Goal: Task Accomplishment & Management: Use online tool/utility

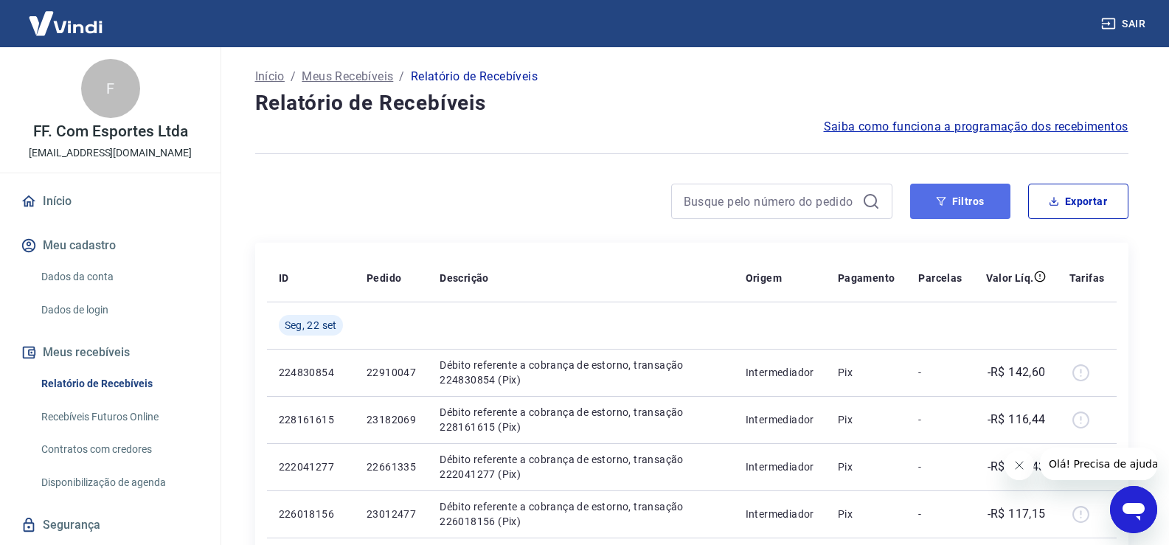
click at [964, 201] on button "Filtros" at bounding box center [960, 201] width 100 height 35
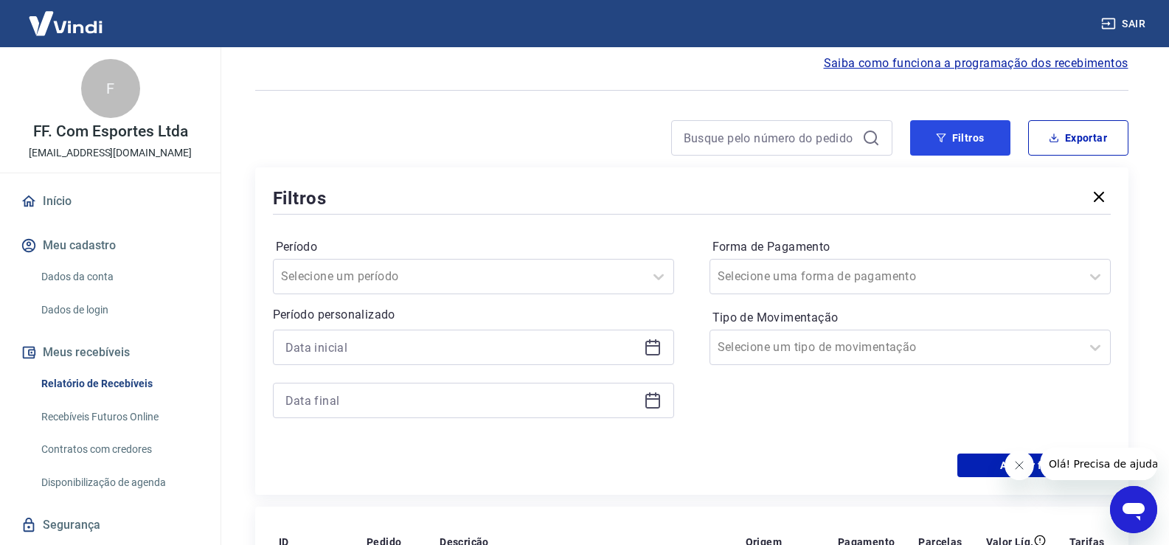
scroll to position [148, 0]
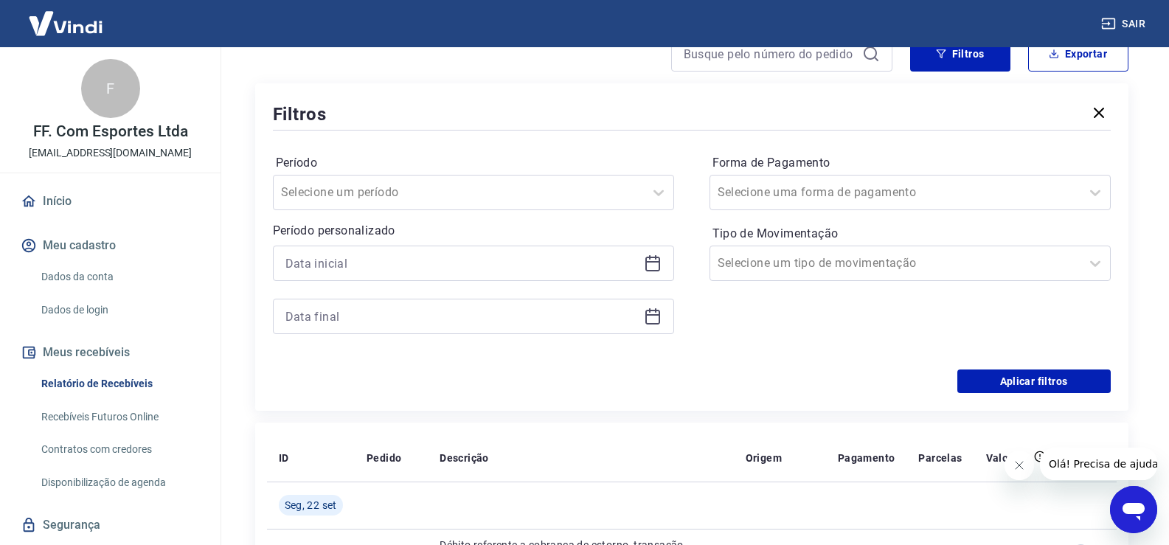
click at [647, 263] on icon at bounding box center [652, 261] width 15 height 1
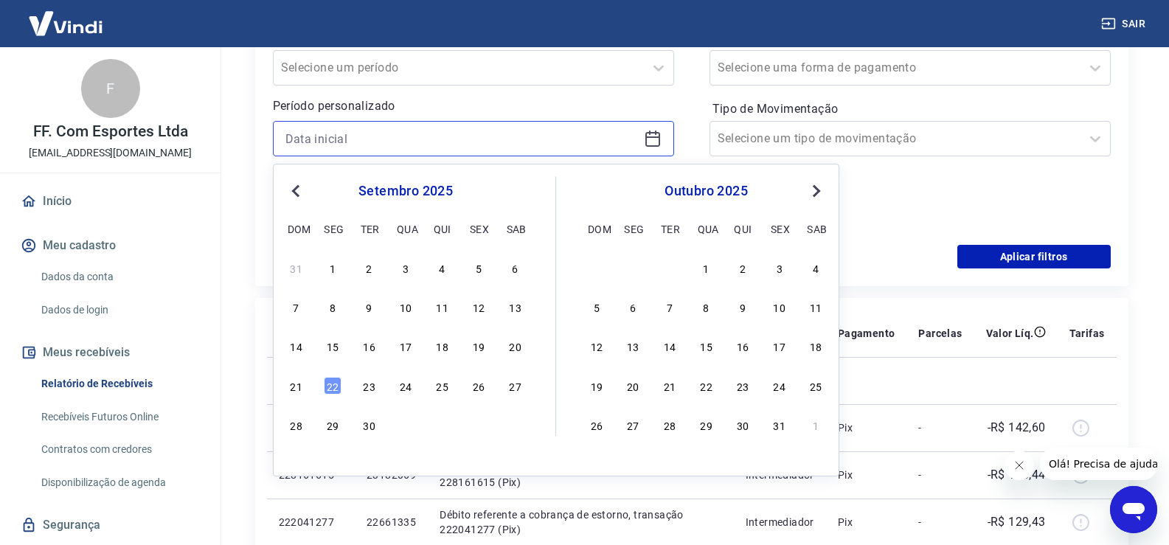
scroll to position [295, 0]
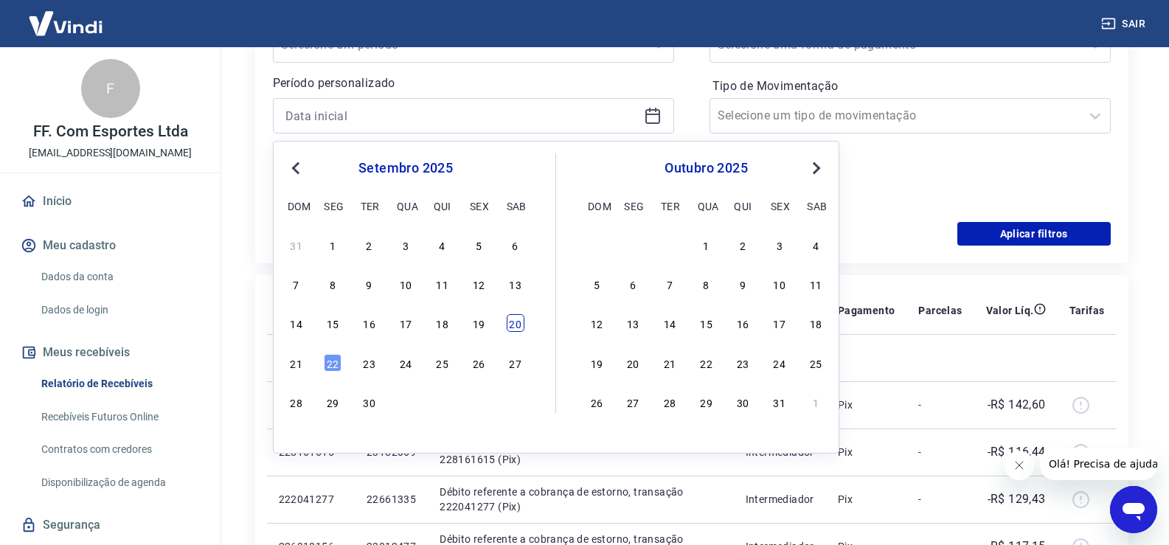
click at [513, 330] on div "20" at bounding box center [516, 323] width 18 height 18
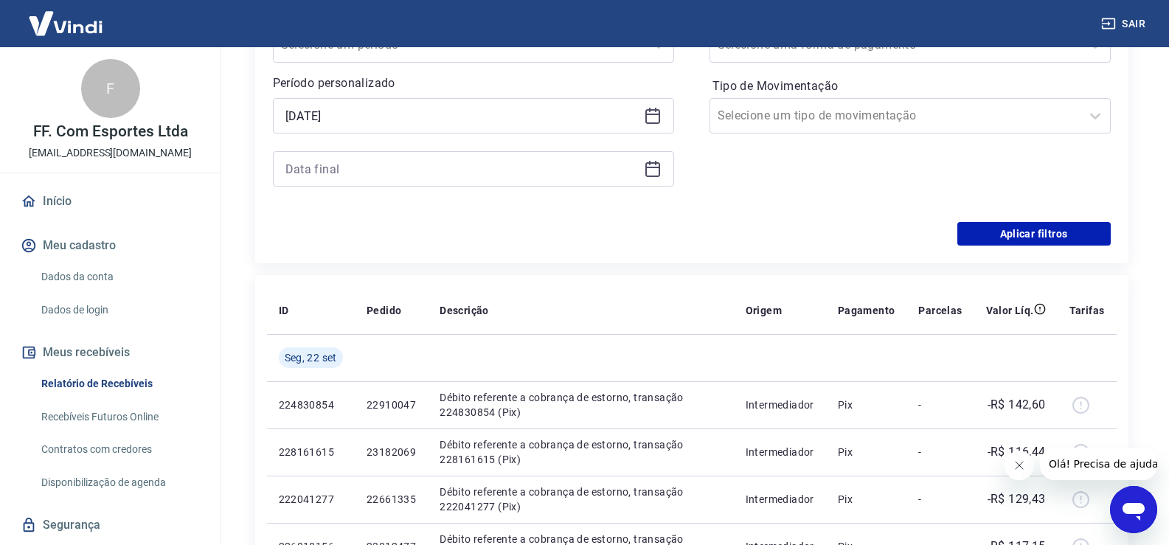
type input "[DATE]"
click at [657, 173] on icon at bounding box center [653, 169] width 18 height 18
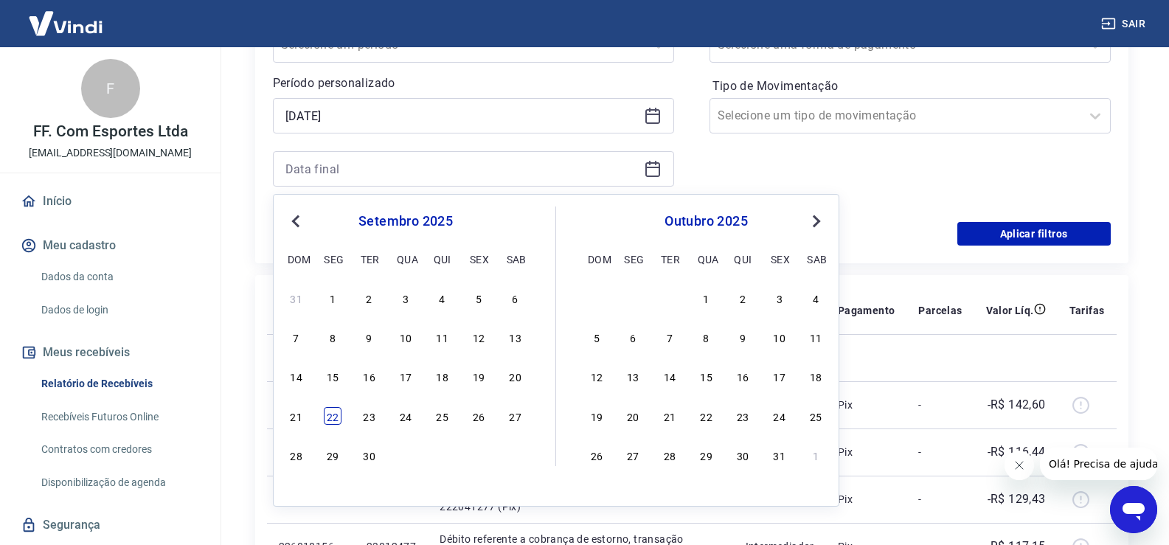
click at [328, 410] on div "22" at bounding box center [333, 416] width 18 height 18
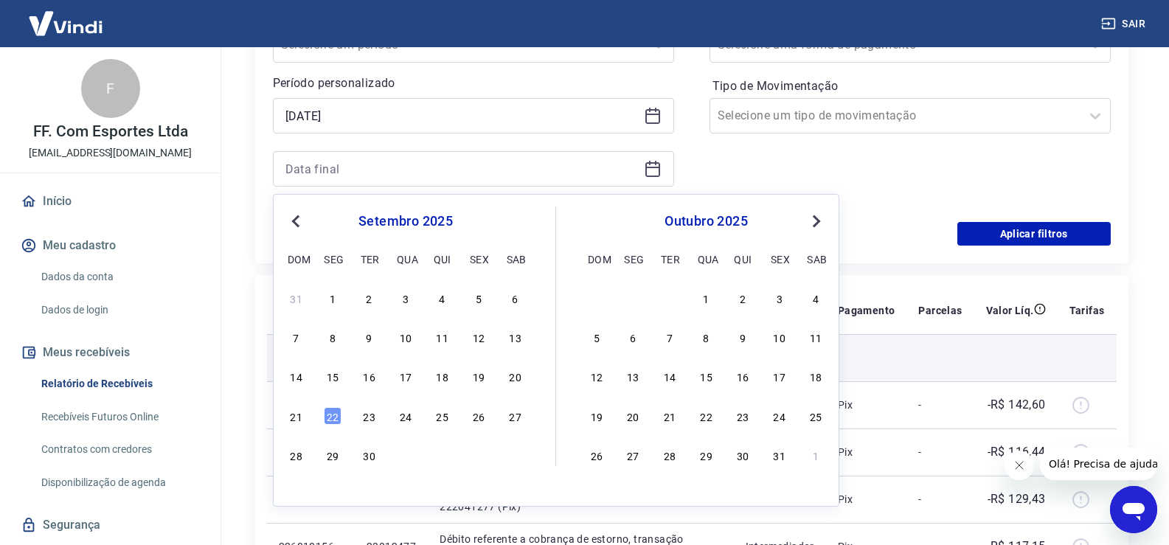
type input "[DATE]"
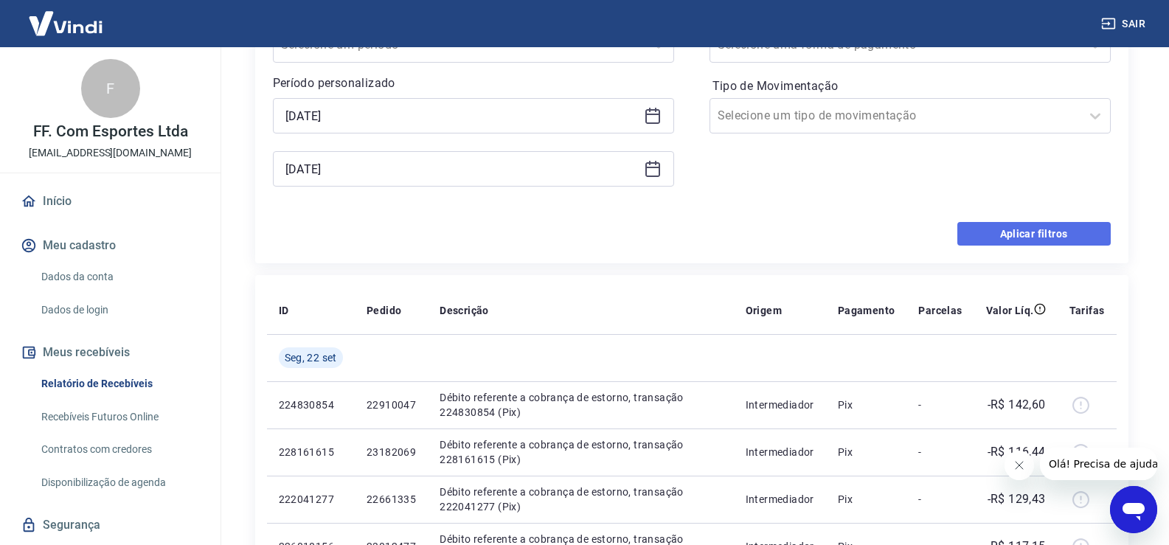
click at [966, 230] on button "Aplicar filtros" at bounding box center [1034, 234] width 153 height 24
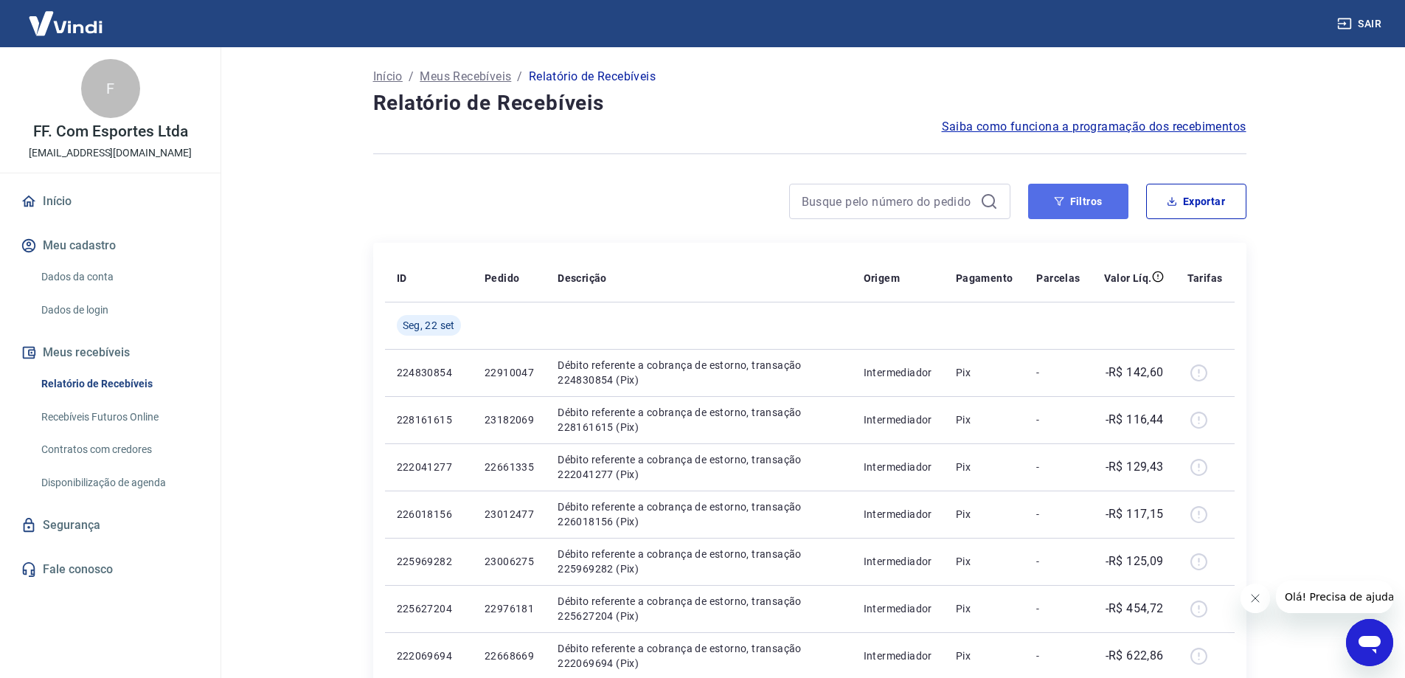
click at [1116, 206] on button "Filtros" at bounding box center [1078, 201] width 100 height 35
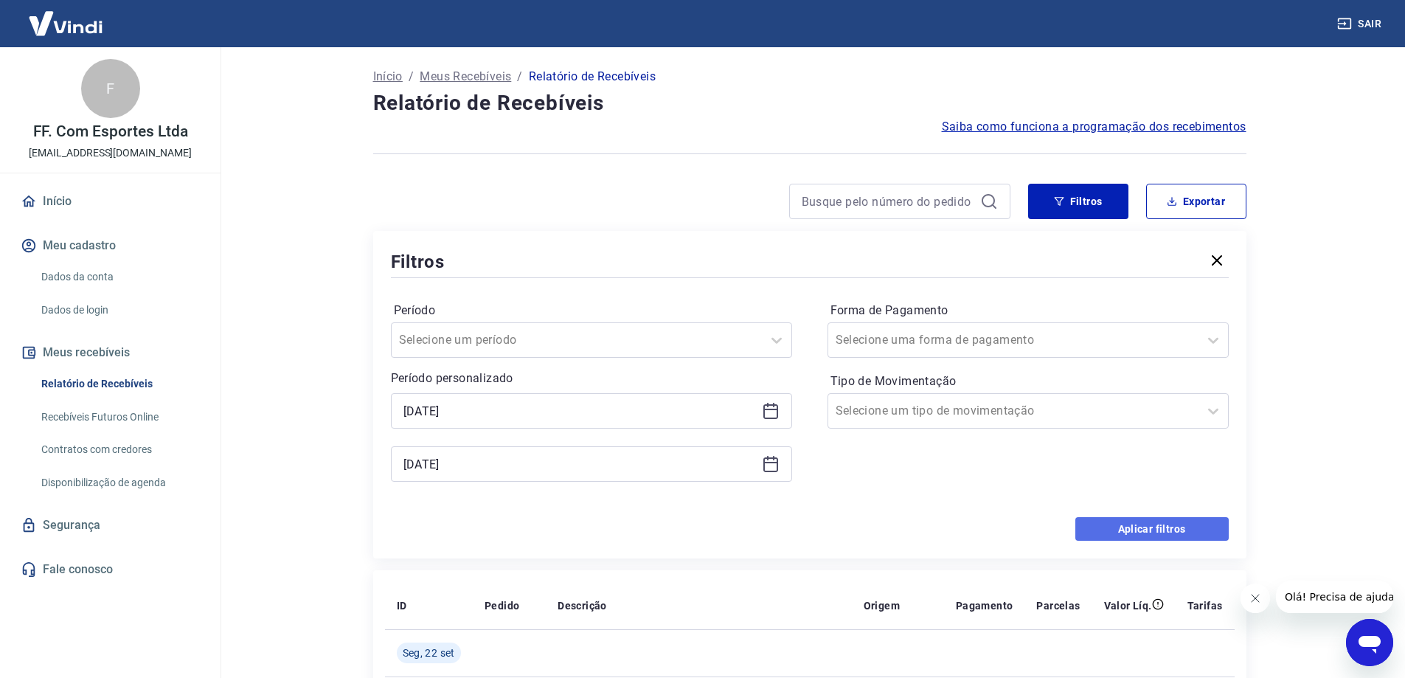
click at [1157, 528] on button "Aplicar filtros" at bounding box center [1152, 529] width 153 height 24
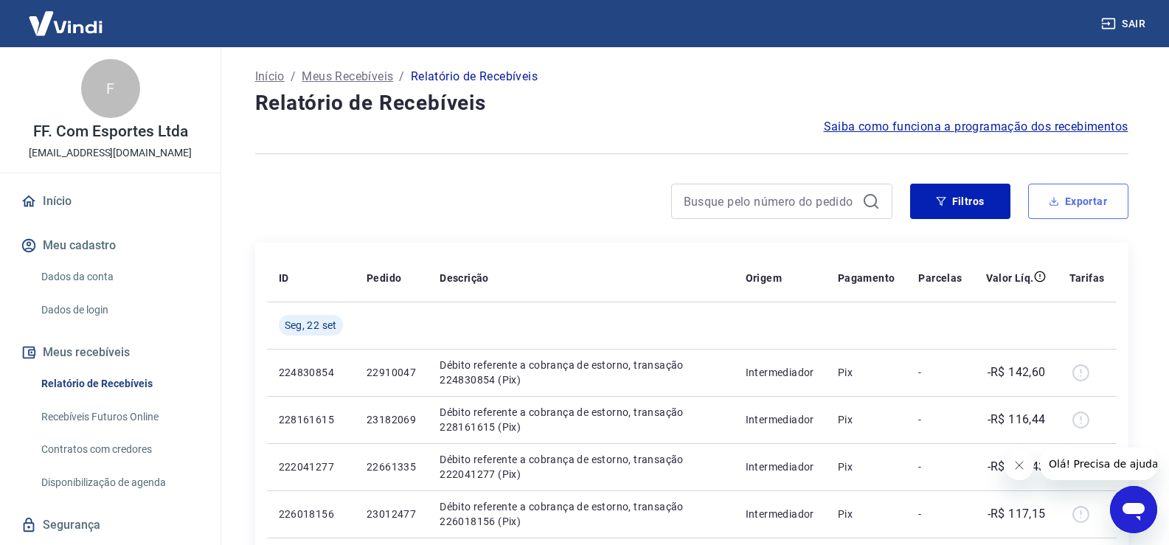
click at [1065, 203] on button "Exportar" at bounding box center [1078, 201] width 100 height 35
type input "[DATE]"
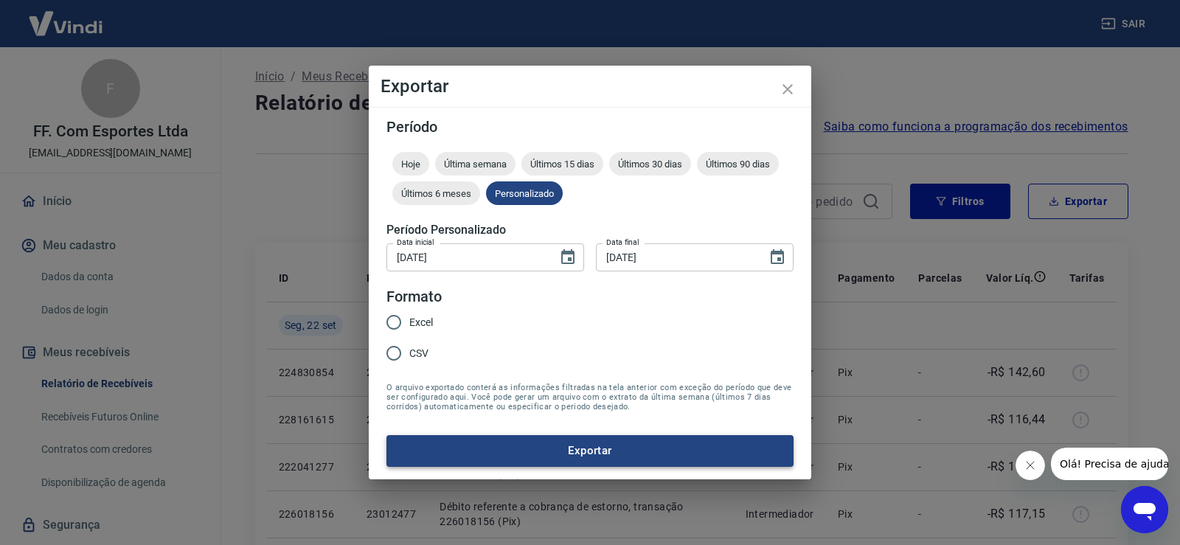
click at [540, 441] on button "Exportar" at bounding box center [590, 450] width 407 height 31
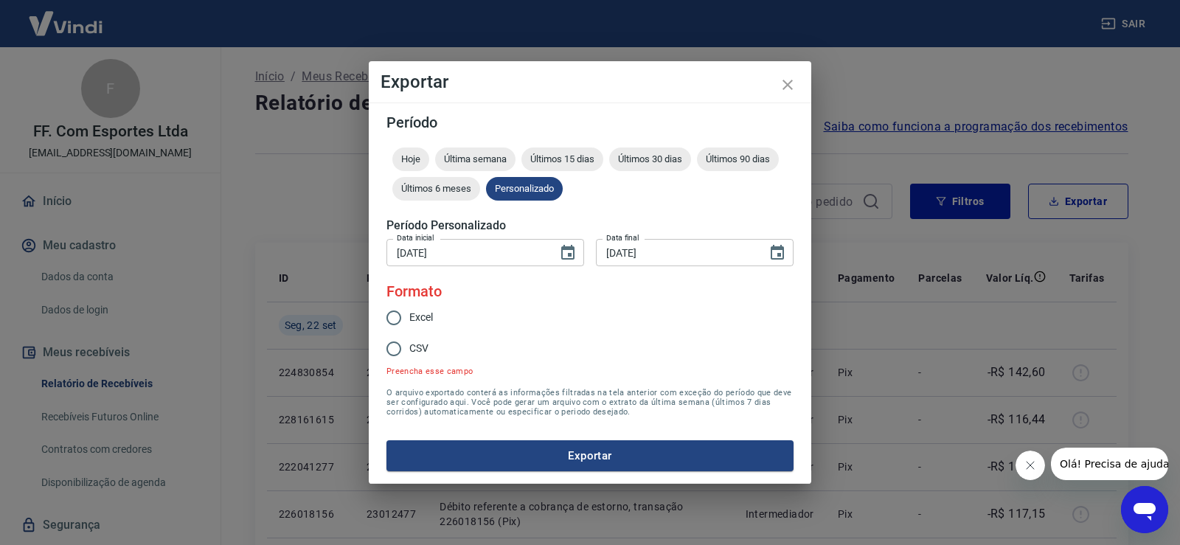
click at [418, 348] on span "CSV" at bounding box center [418, 348] width 19 height 15
click at [409, 348] on input "CSV" at bounding box center [393, 348] width 31 height 31
radio input "true"
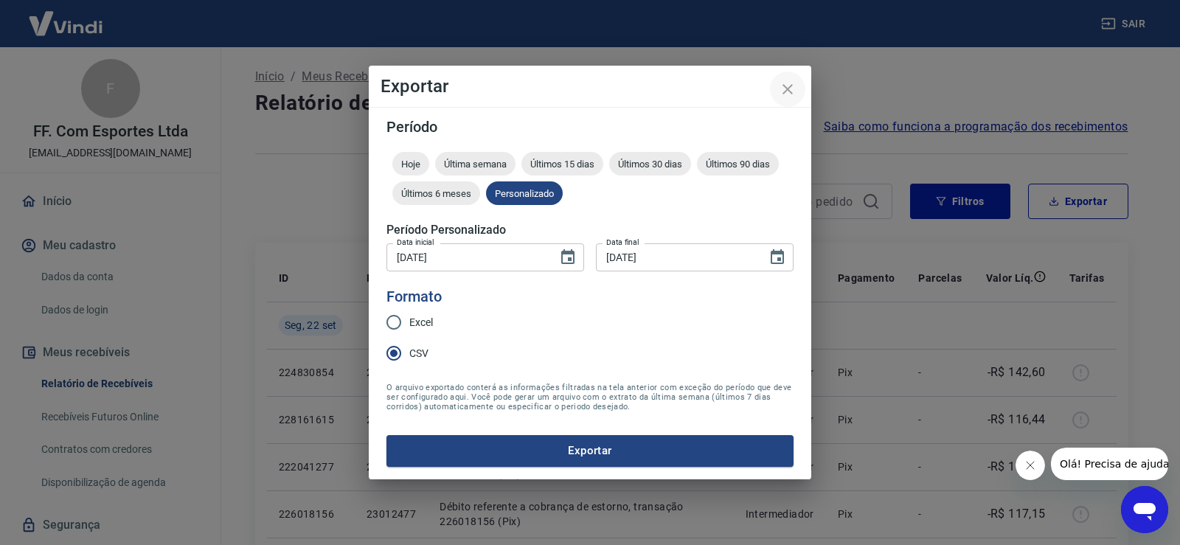
click at [790, 74] on button "close" at bounding box center [787, 89] width 35 height 35
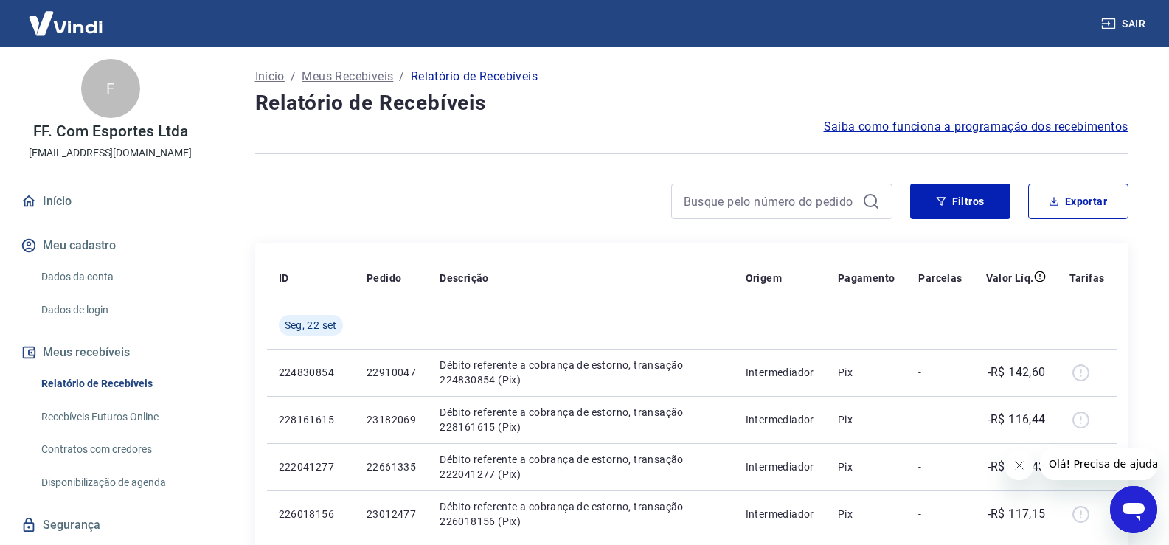
click at [941, 199] on icon "button" at bounding box center [941, 201] width 10 height 10
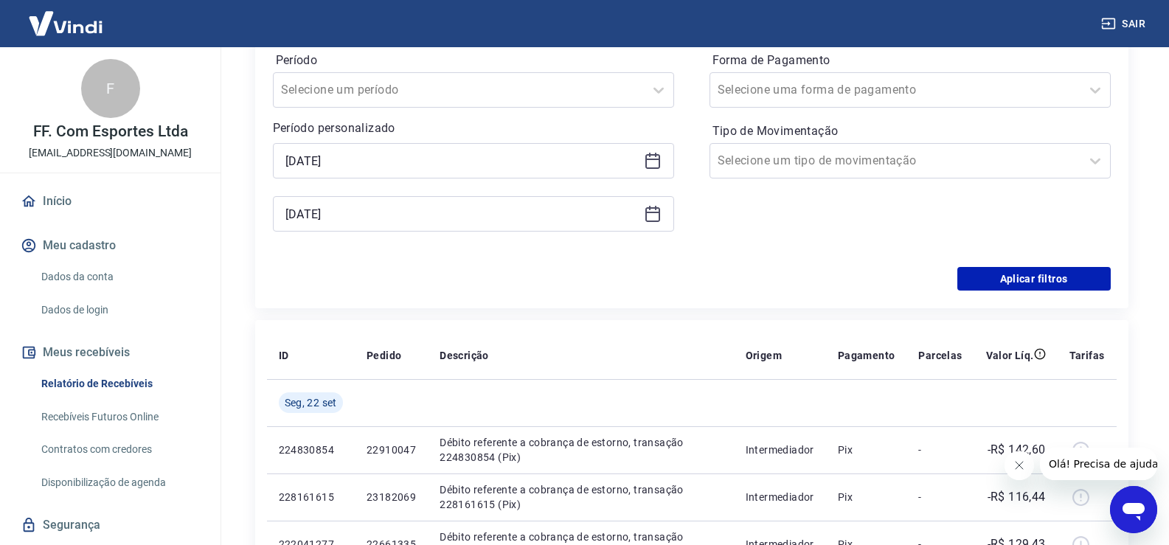
scroll to position [295, 0]
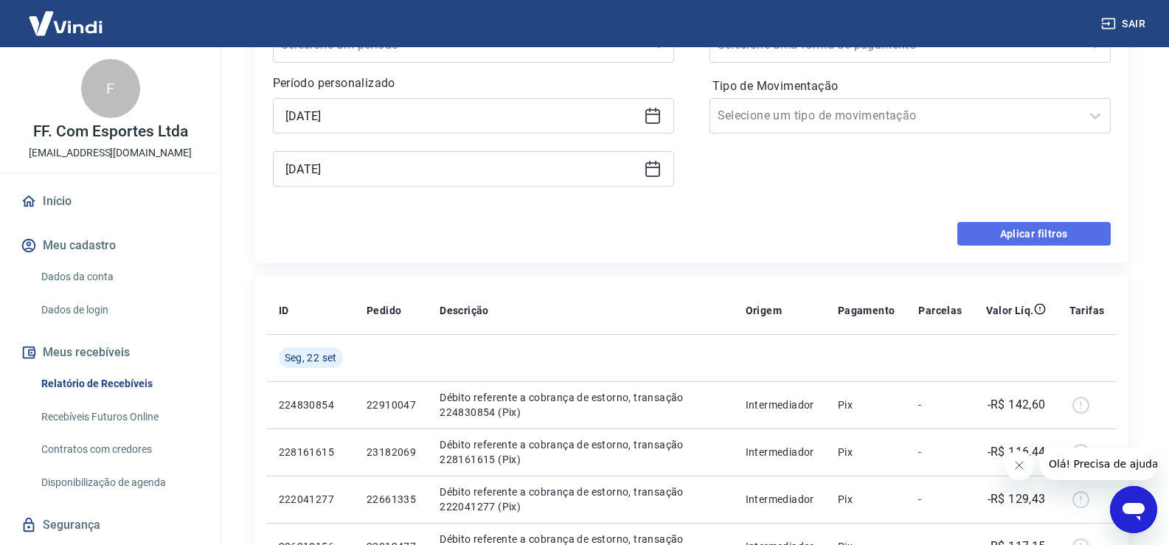
click at [1067, 242] on button "Aplicar filtros" at bounding box center [1034, 234] width 153 height 24
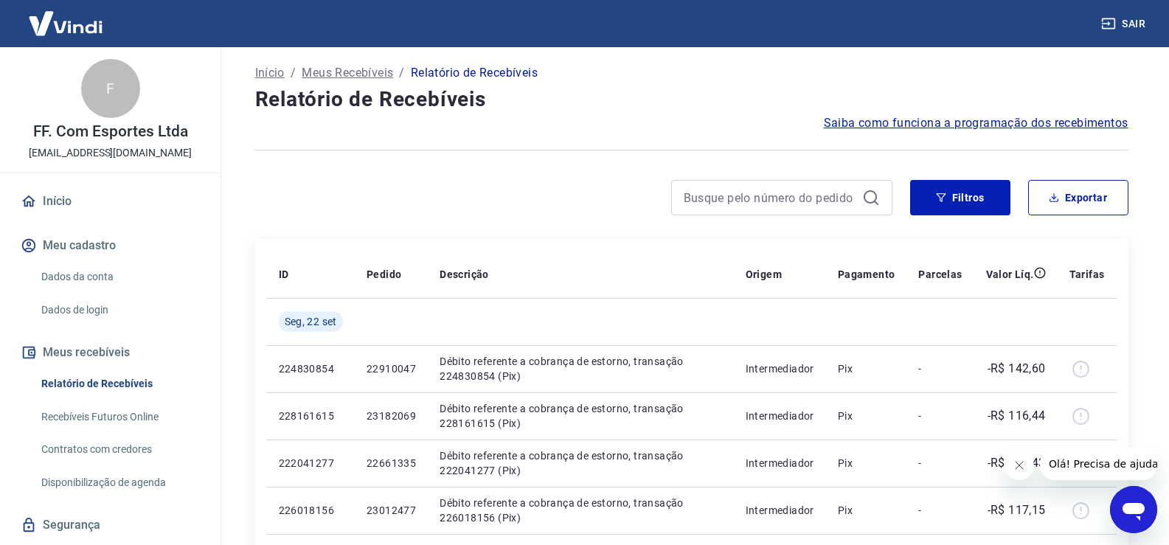
scroll to position [0, 0]
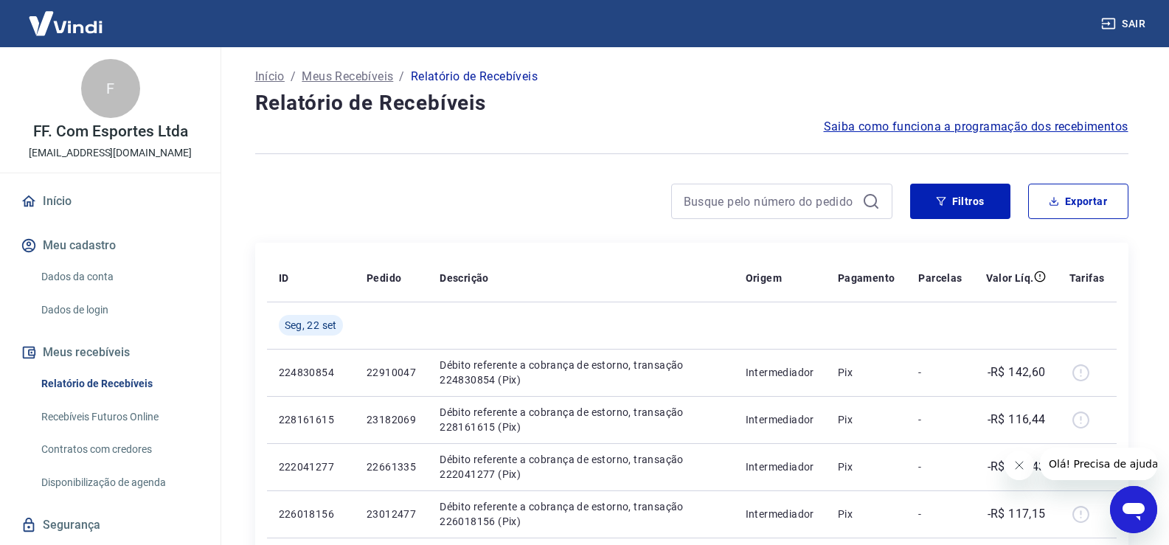
click at [971, 224] on div "Filtros Exportar" at bounding box center [691, 207] width 873 height 47
click at [963, 202] on button "Filtros" at bounding box center [960, 201] width 100 height 35
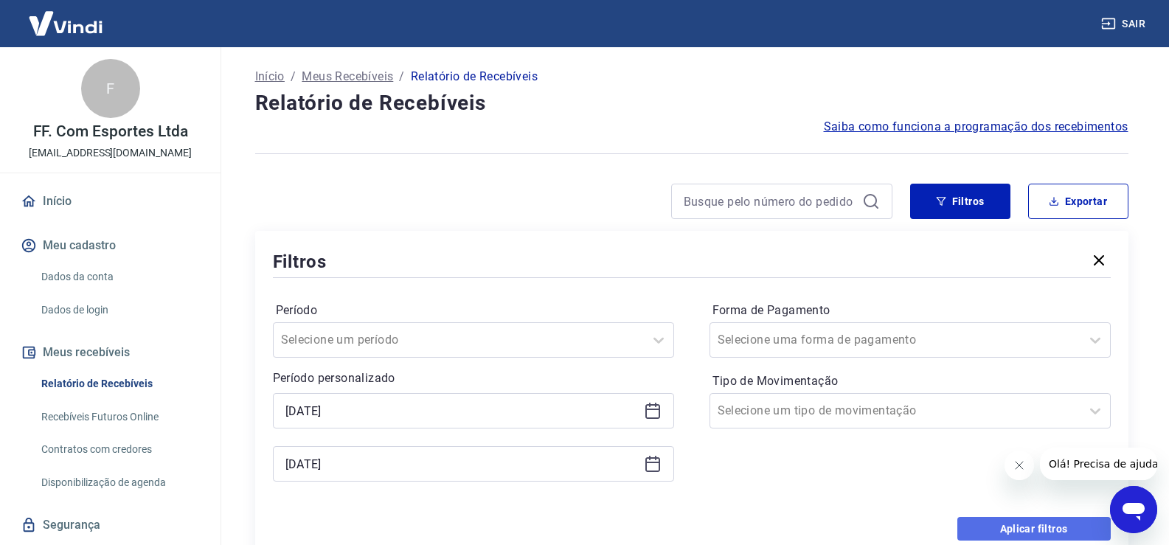
click at [1006, 519] on button "Aplicar filtros" at bounding box center [1034, 529] width 153 height 24
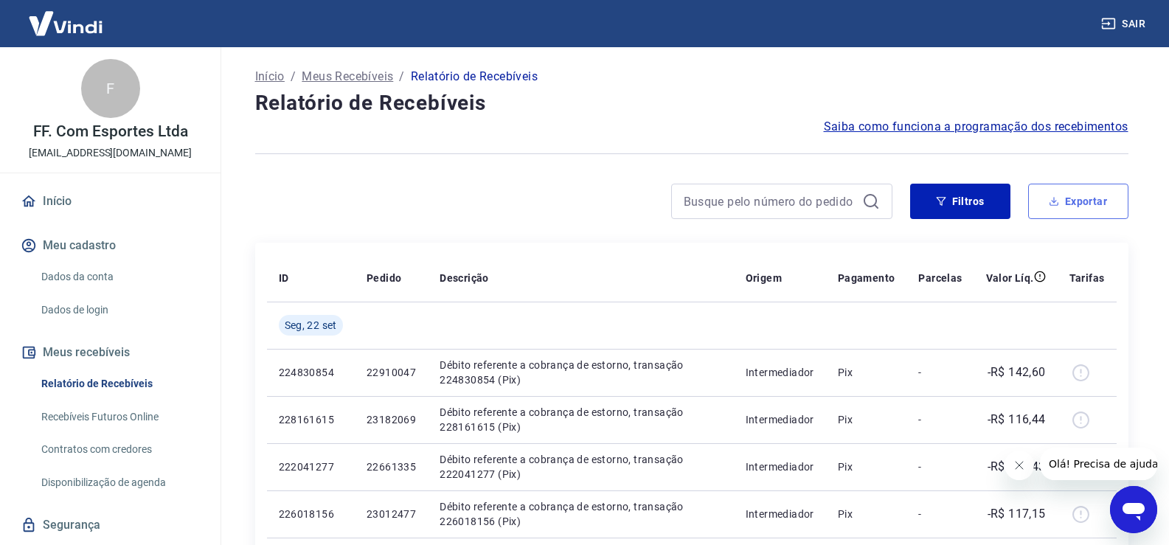
click at [1088, 206] on button "Exportar" at bounding box center [1078, 201] width 100 height 35
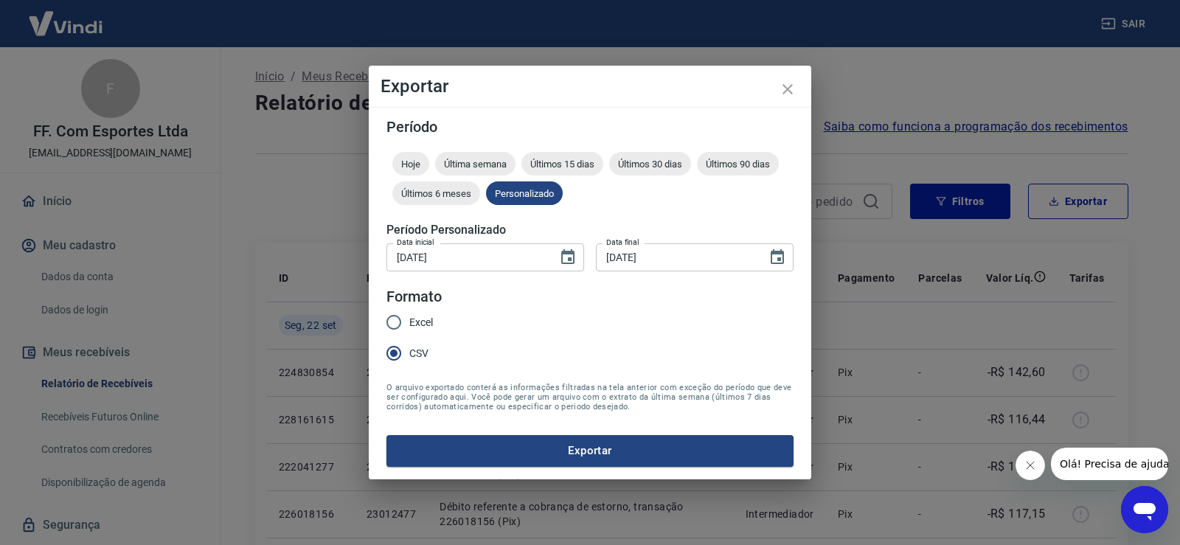
click at [551, 457] on button "Exportar" at bounding box center [590, 450] width 407 height 31
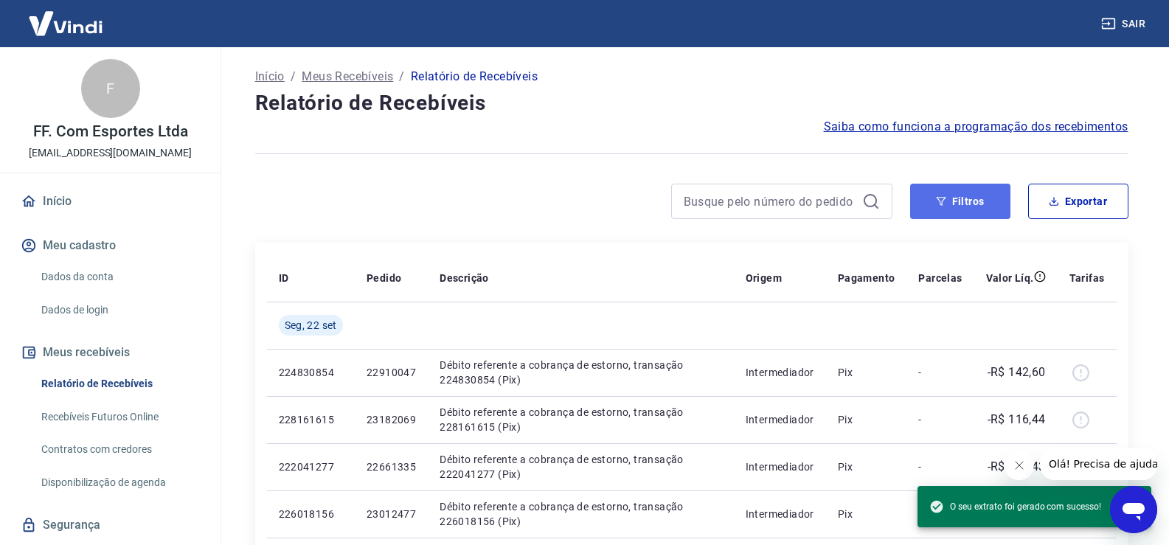
click at [958, 206] on button "Filtros" at bounding box center [960, 201] width 100 height 35
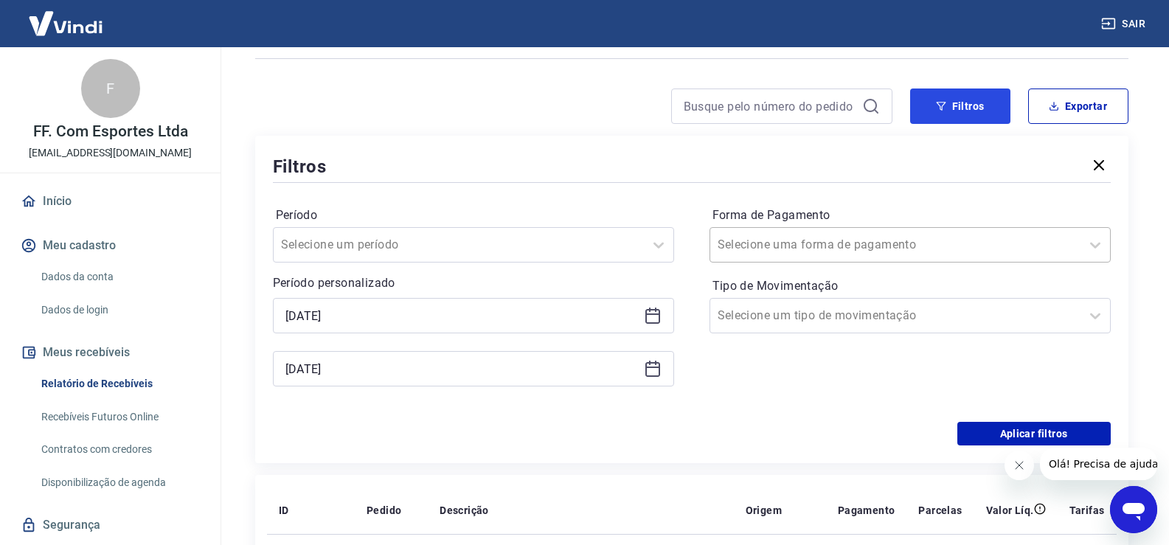
scroll to position [221, 0]
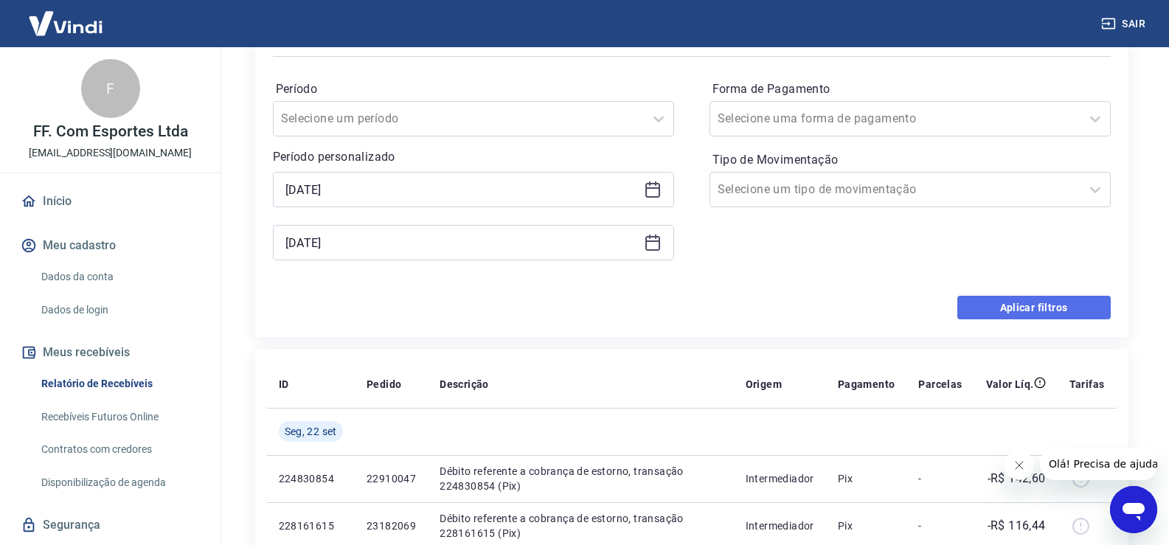
click at [1008, 306] on button "Aplicar filtros" at bounding box center [1034, 308] width 153 height 24
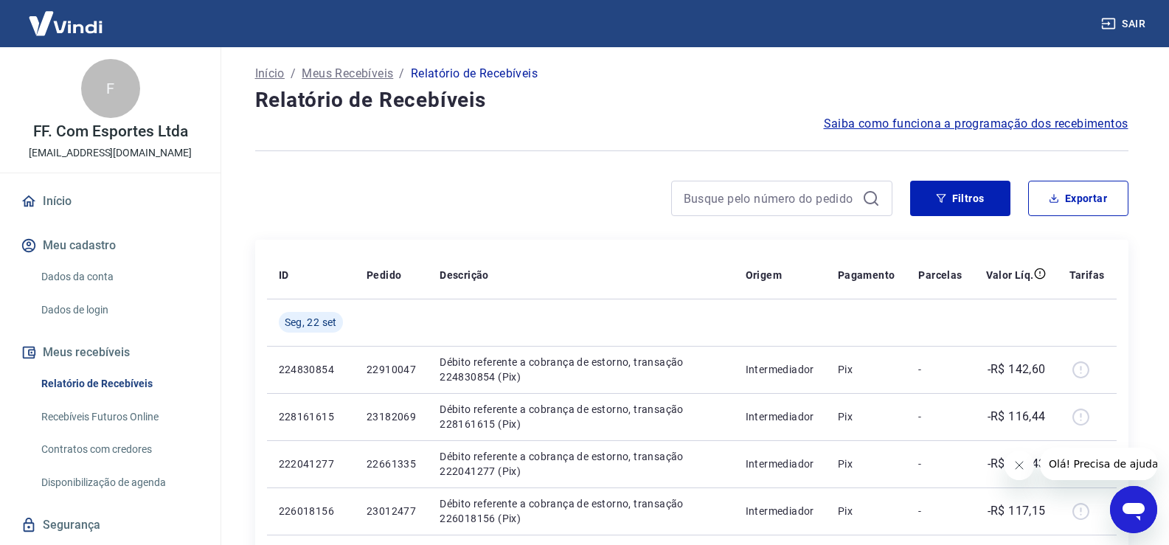
scroll to position [0, 0]
